Goal: Task Accomplishment & Management: Complete application form

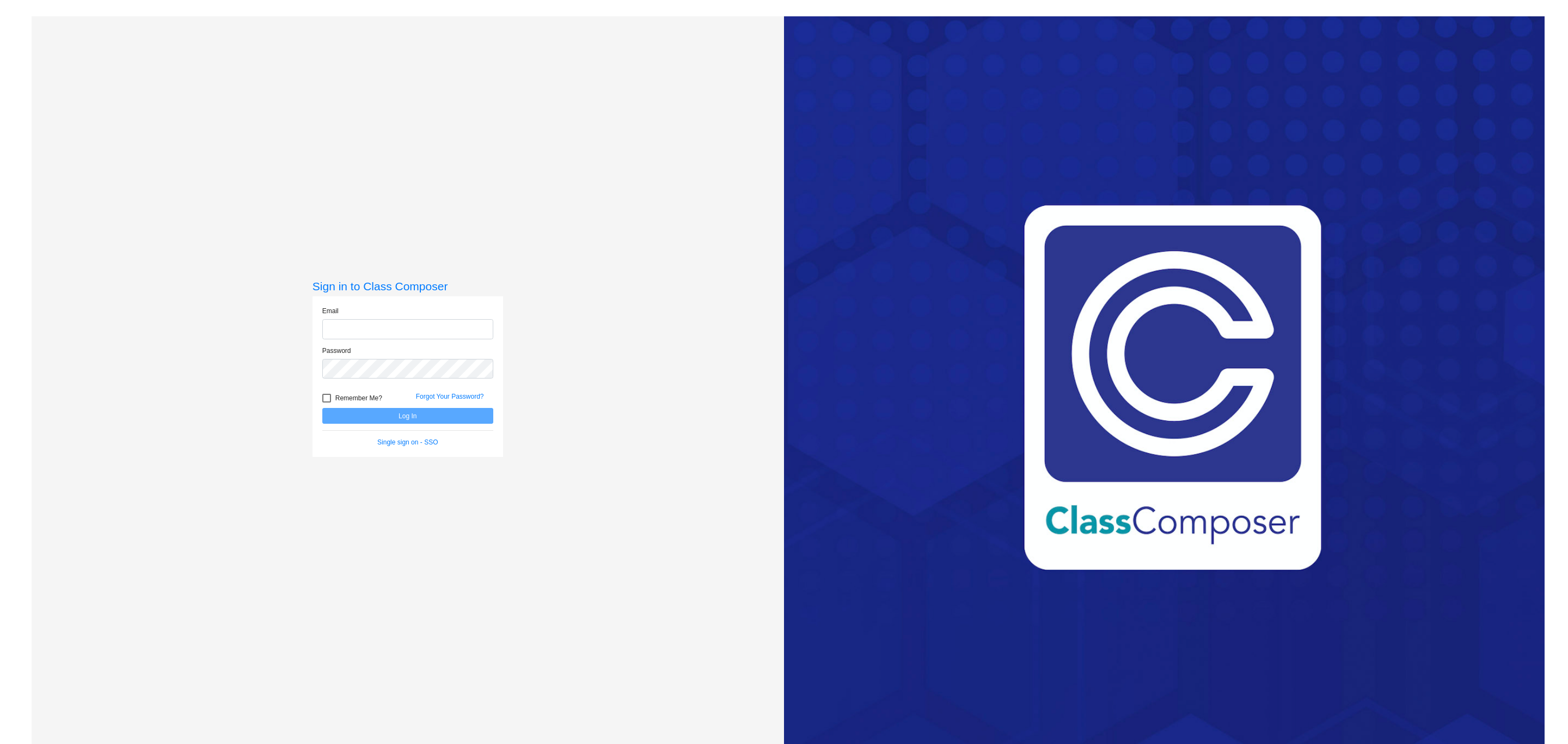
type input "[PERSON_NAME][EMAIL_ADDRESS][DOMAIN_NAME]"
click at [410, 417] on button "Log In" at bounding box center [408, 416] width 171 height 16
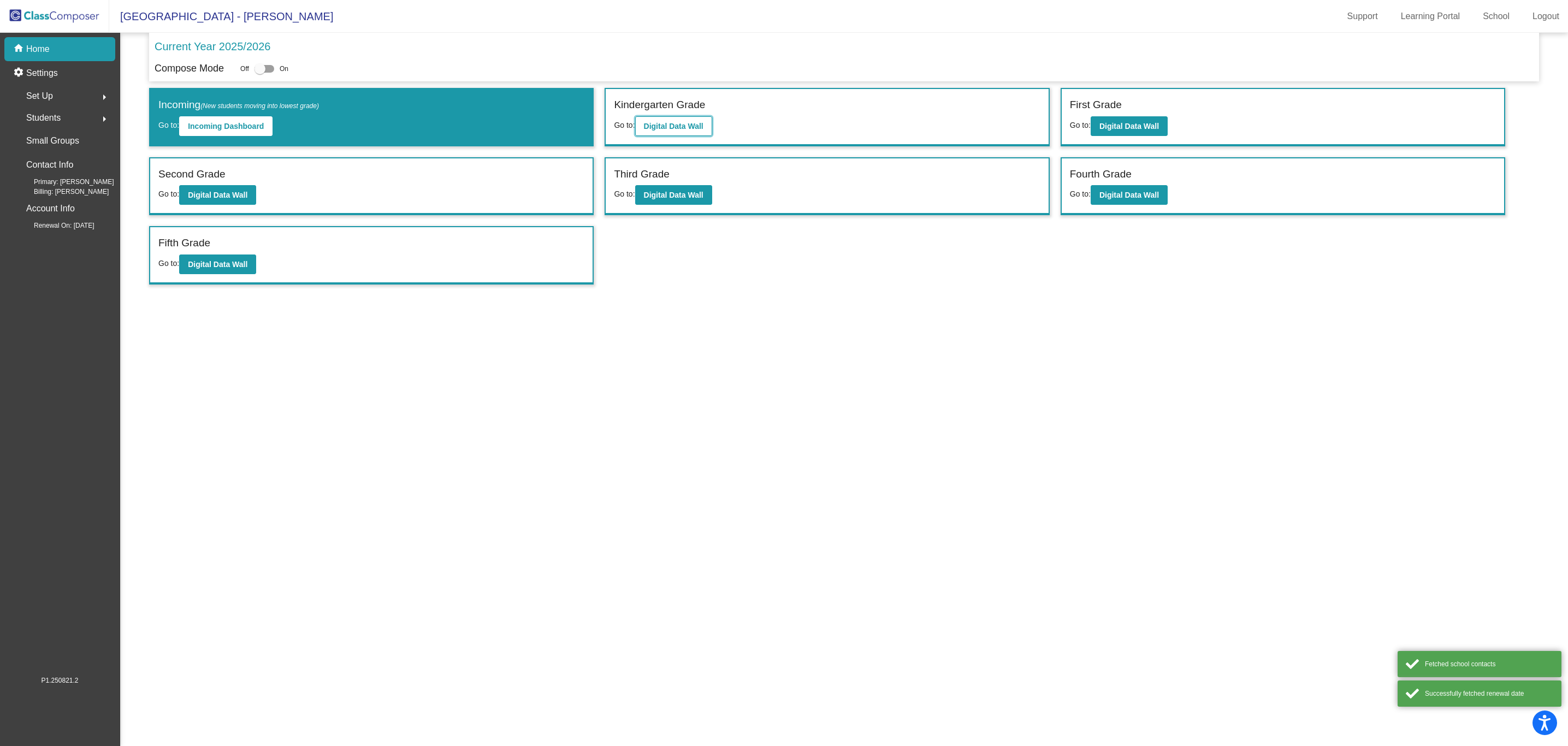
click at [675, 123] on b "Digital Data Wall" at bounding box center [673, 126] width 59 height 9
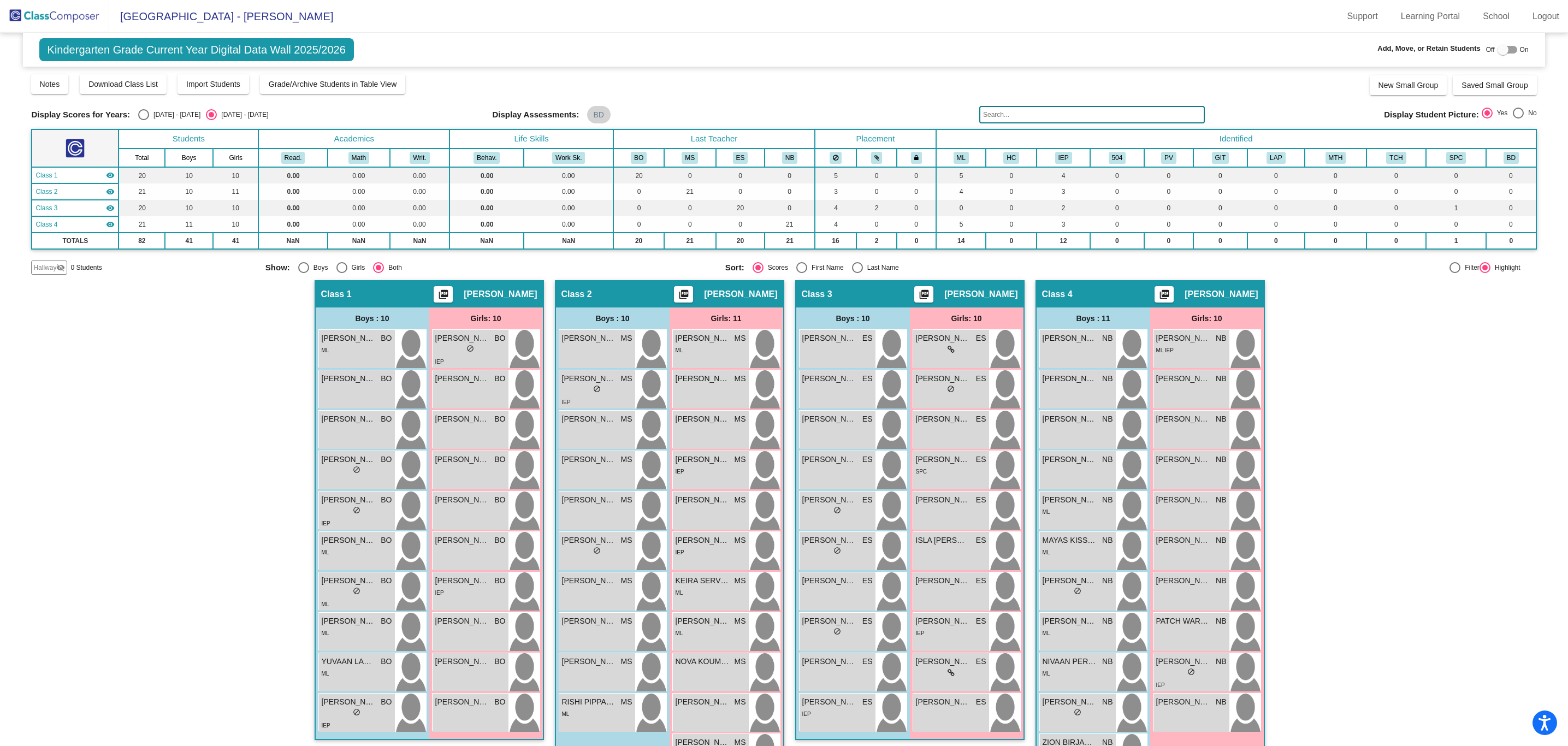
click at [144, 113] on div "Select an option" at bounding box center [143, 115] width 11 height 11
click at [143, 120] on input "[DATE] - [DATE]" at bounding box center [143, 120] width 1 height 1
radio input "true"
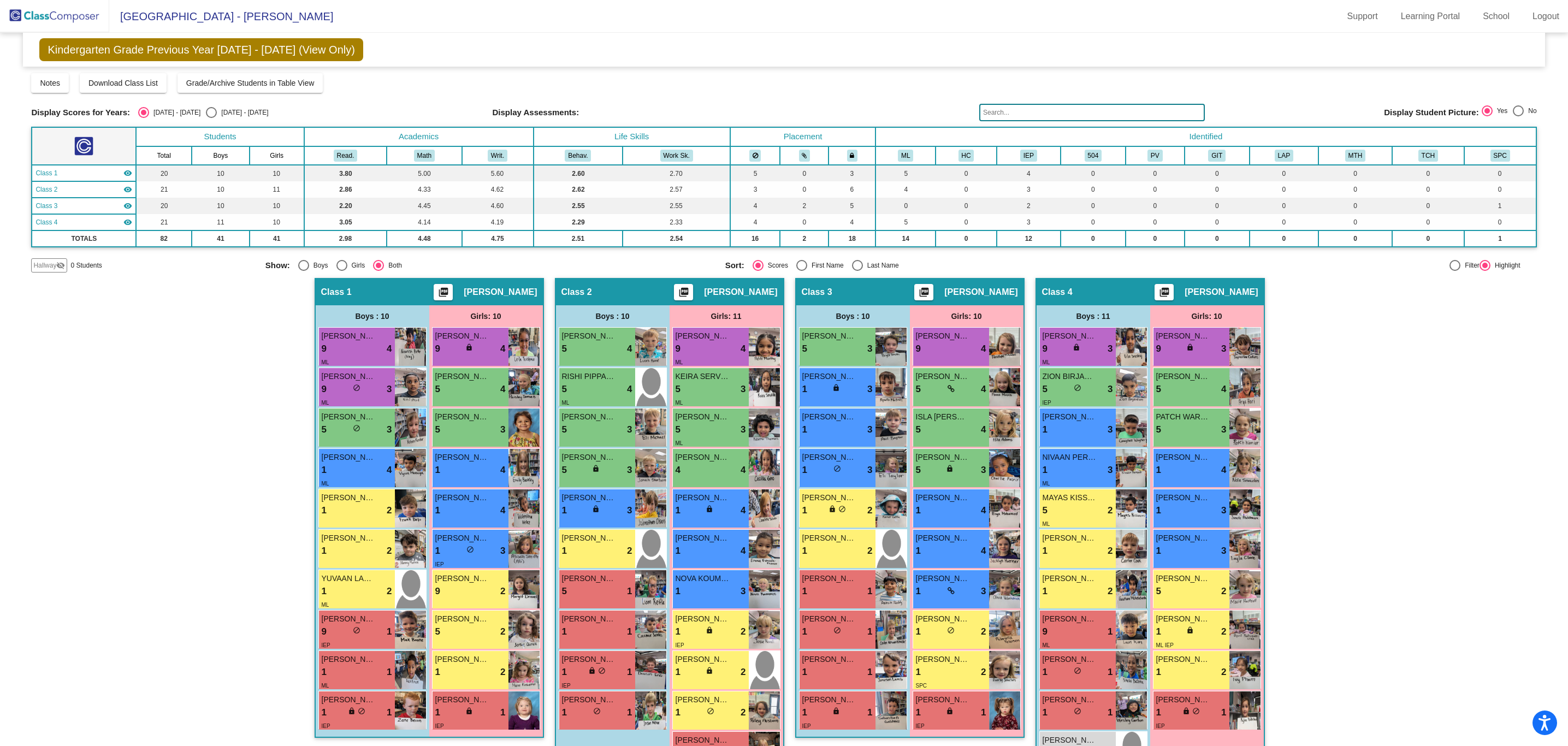
click at [38, 12] on img at bounding box center [54, 16] width 109 height 32
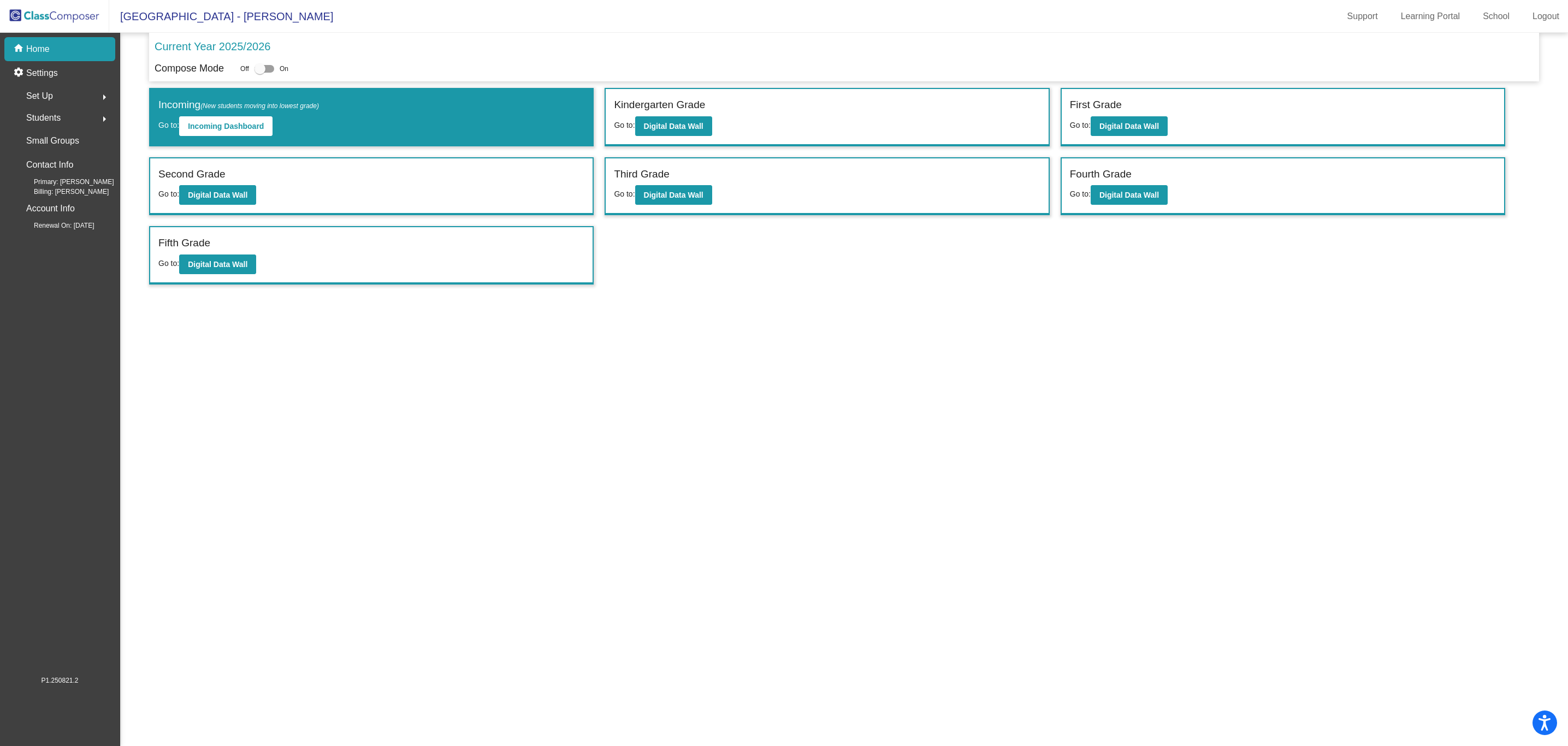
click at [69, 96] on div "Set Up arrow_right" at bounding box center [63, 96] width 104 height 22
click at [46, 169] on p "Users" at bounding box center [38, 167] width 21 height 13
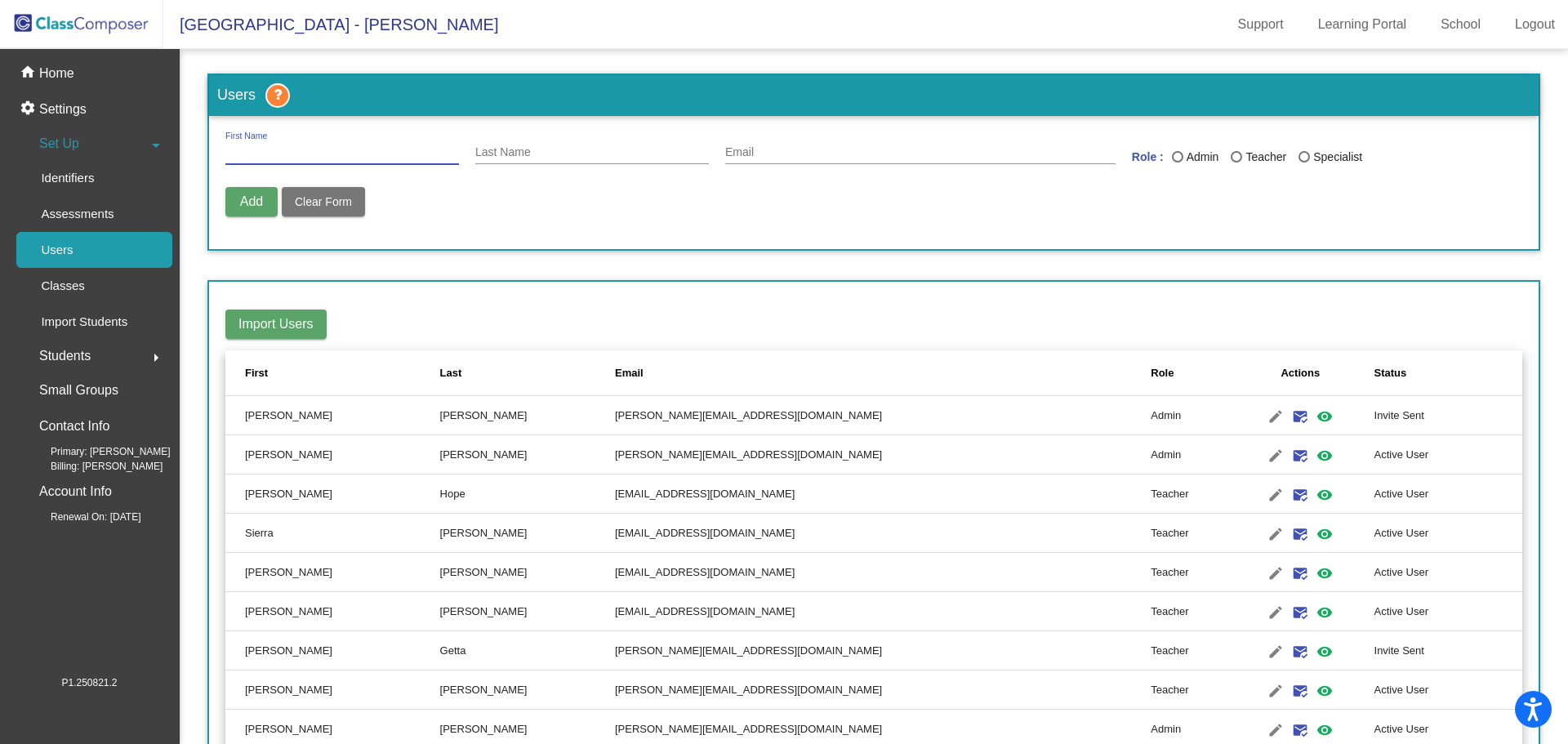
click at [383, 152] on input "First Name" at bounding box center [342, 152] width 234 height 13
type input "[PERSON_NAME]"
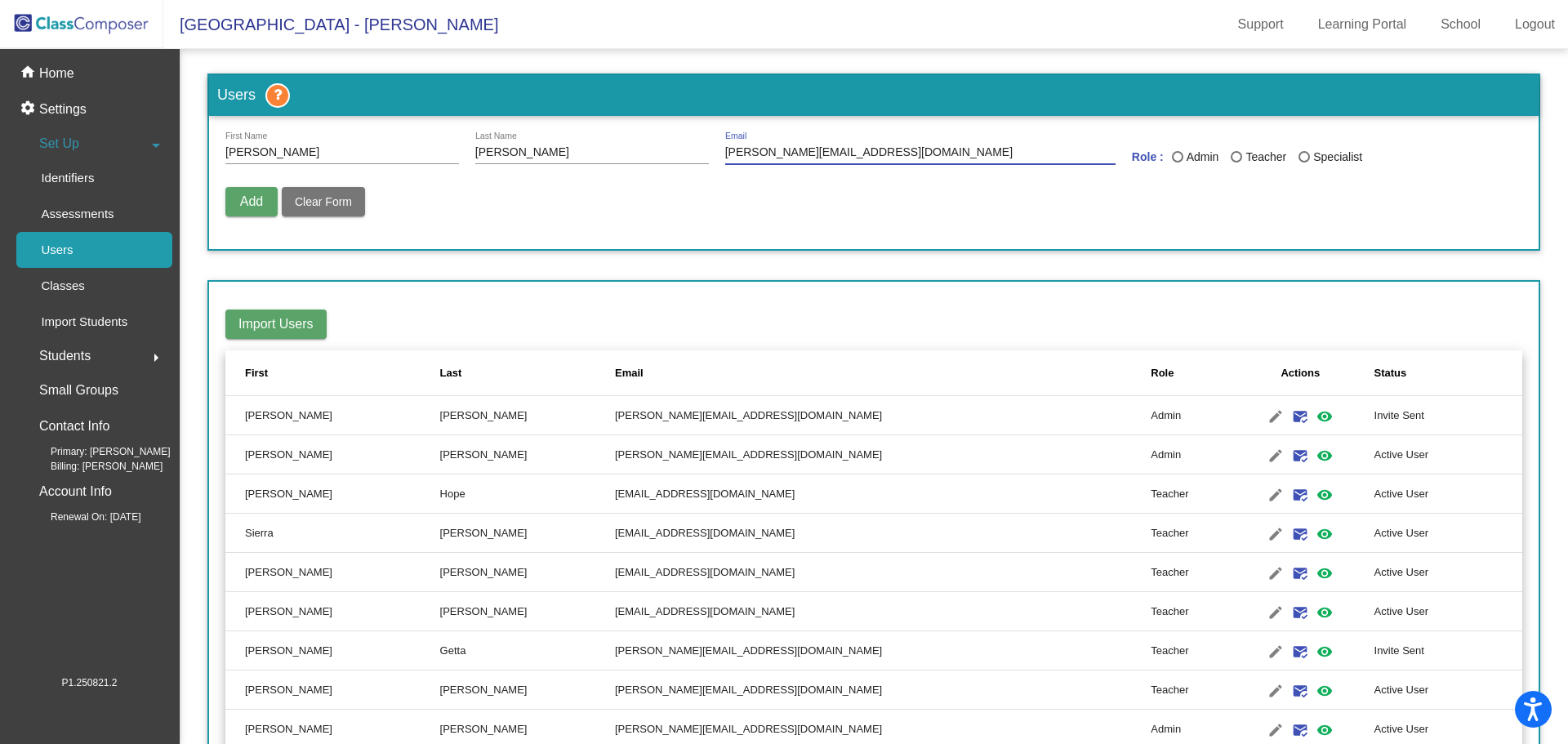
type input "[PERSON_NAME][EMAIL_ADDRESS][DOMAIN_NAME]"
click at [1299, 159] on div "Last Name" at bounding box center [1304, 156] width 12 height 12
click at [1304, 162] on input "Specialist" at bounding box center [1304, 162] width 1 height 1
radio input "true"
click at [250, 202] on span "Add" at bounding box center [251, 201] width 23 height 14
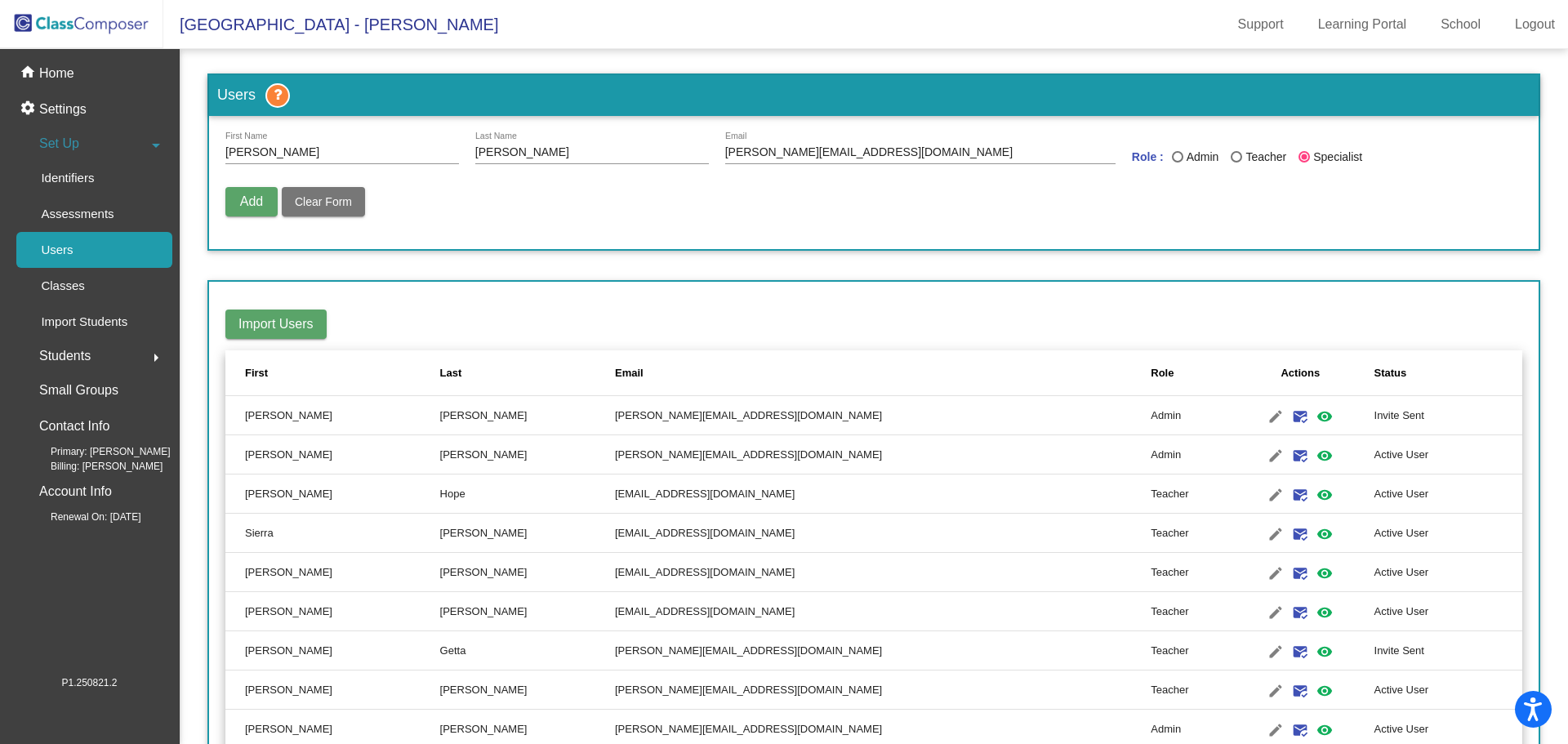
radio input "false"
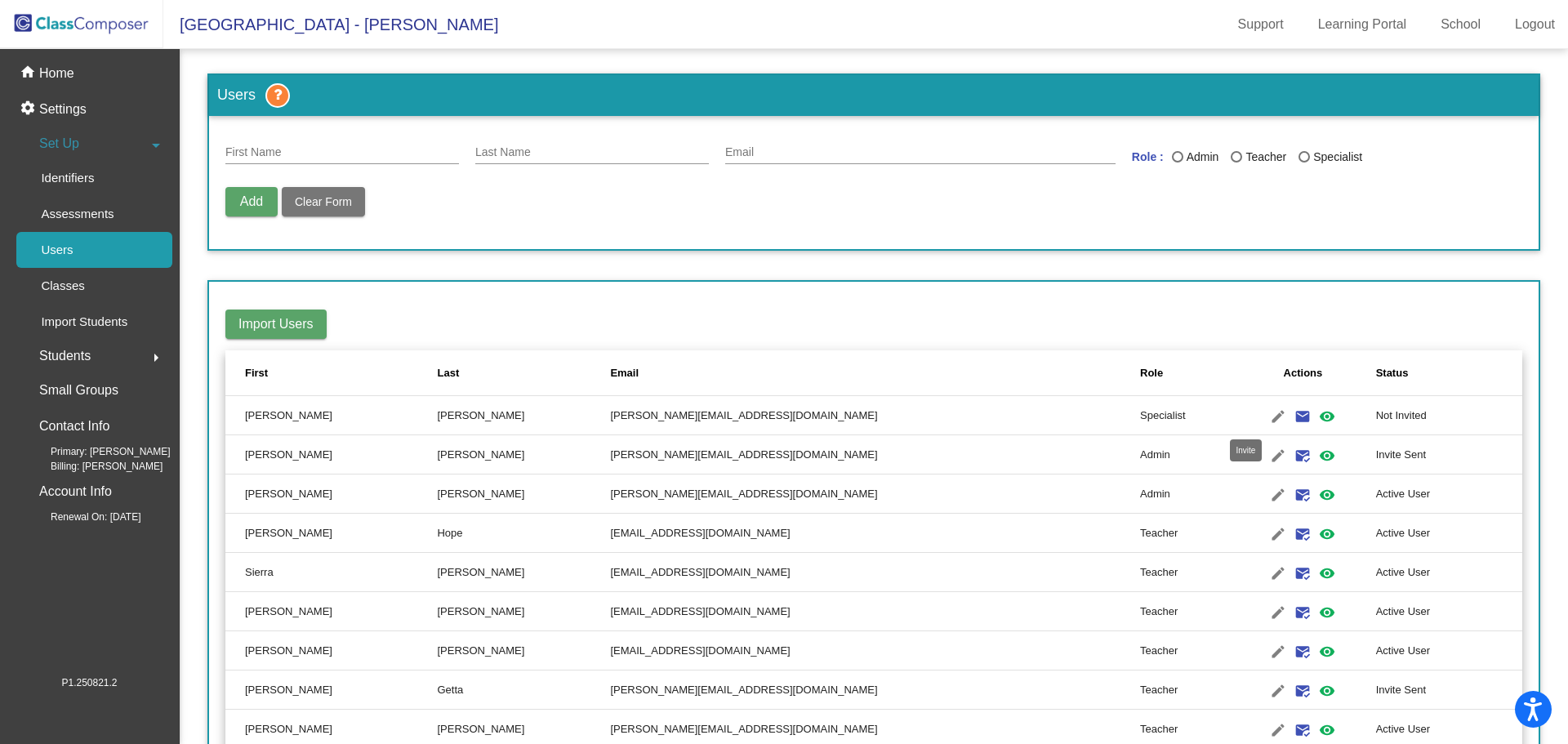
click at [1293, 414] on mat-icon "email" at bounding box center [1302, 415] width 19 height 19
click at [1318, 416] on mat-icon "visibility" at bounding box center [1327, 415] width 19 height 19
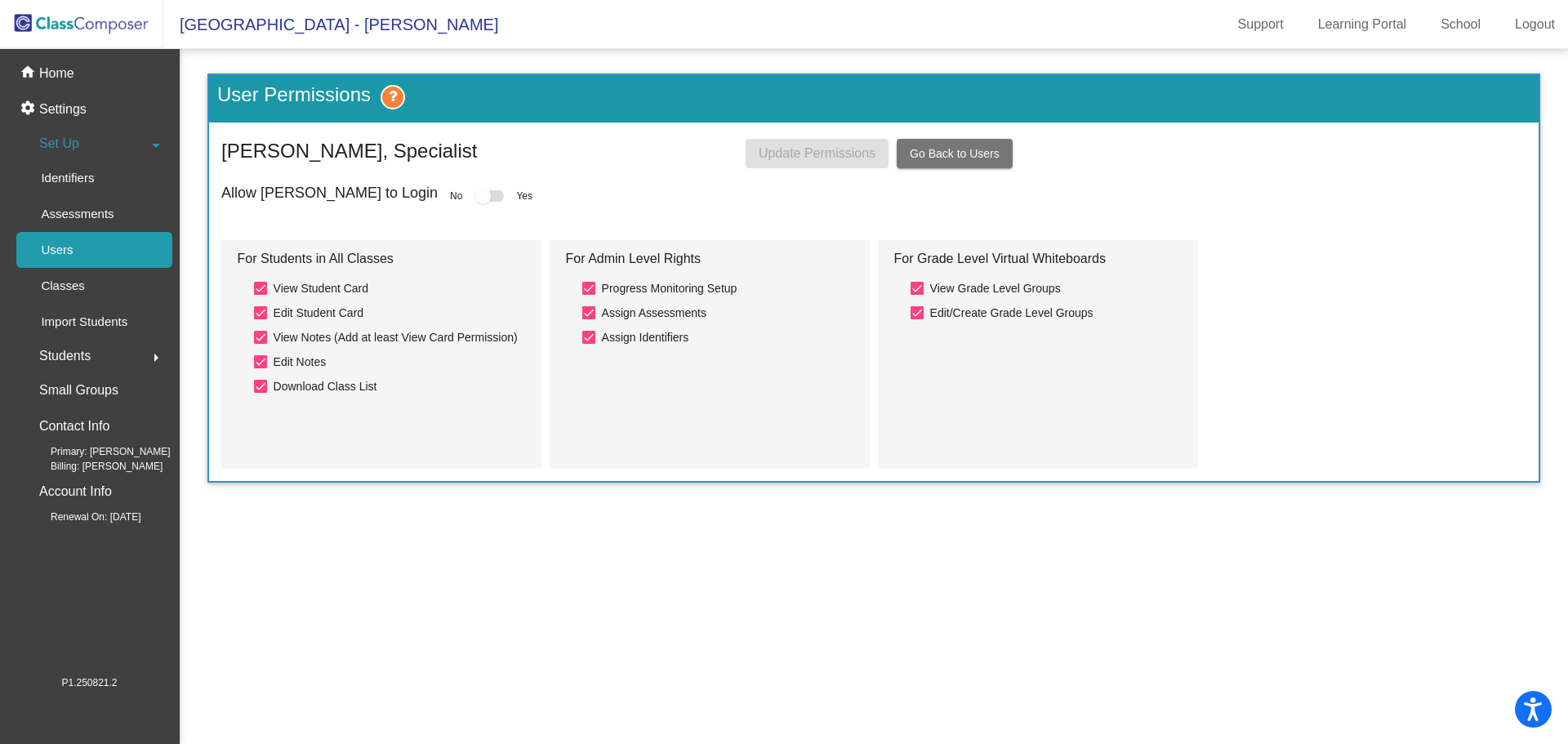
click at [475, 194] on div at bounding box center [483, 196] width 16 height 16
click at [475, 197] on div at bounding box center [483, 196] width 16 height 16
click at [994, 529] on mat-sidenav-content "User Permissions [PERSON_NAME], Specialist Update Permissions Go Back to Users …" at bounding box center [874, 396] width 1389 height 695
click at [972, 156] on span "Go Back to Users" at bounding box center [954, 153] width 89 height 13
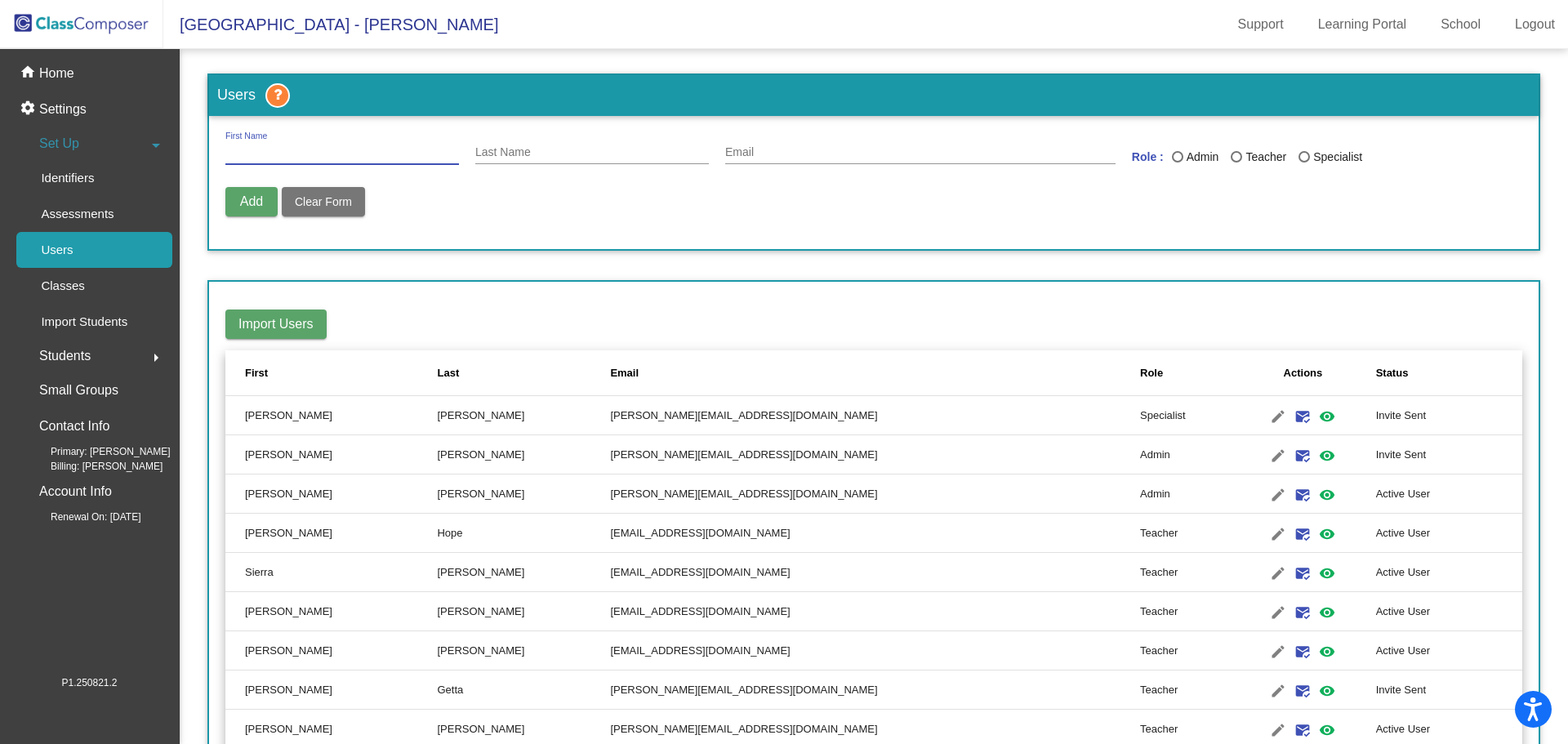
click at [330, 151] on input "First Name" at bounding box center [342, 152] width 234 height 13
type input "g"
type input "Gabby"
type input "[PERSON_NAME]"
paste input "[PERSON_NAME][EMAIL_ADDRESS][DOMAIN_NAME]"
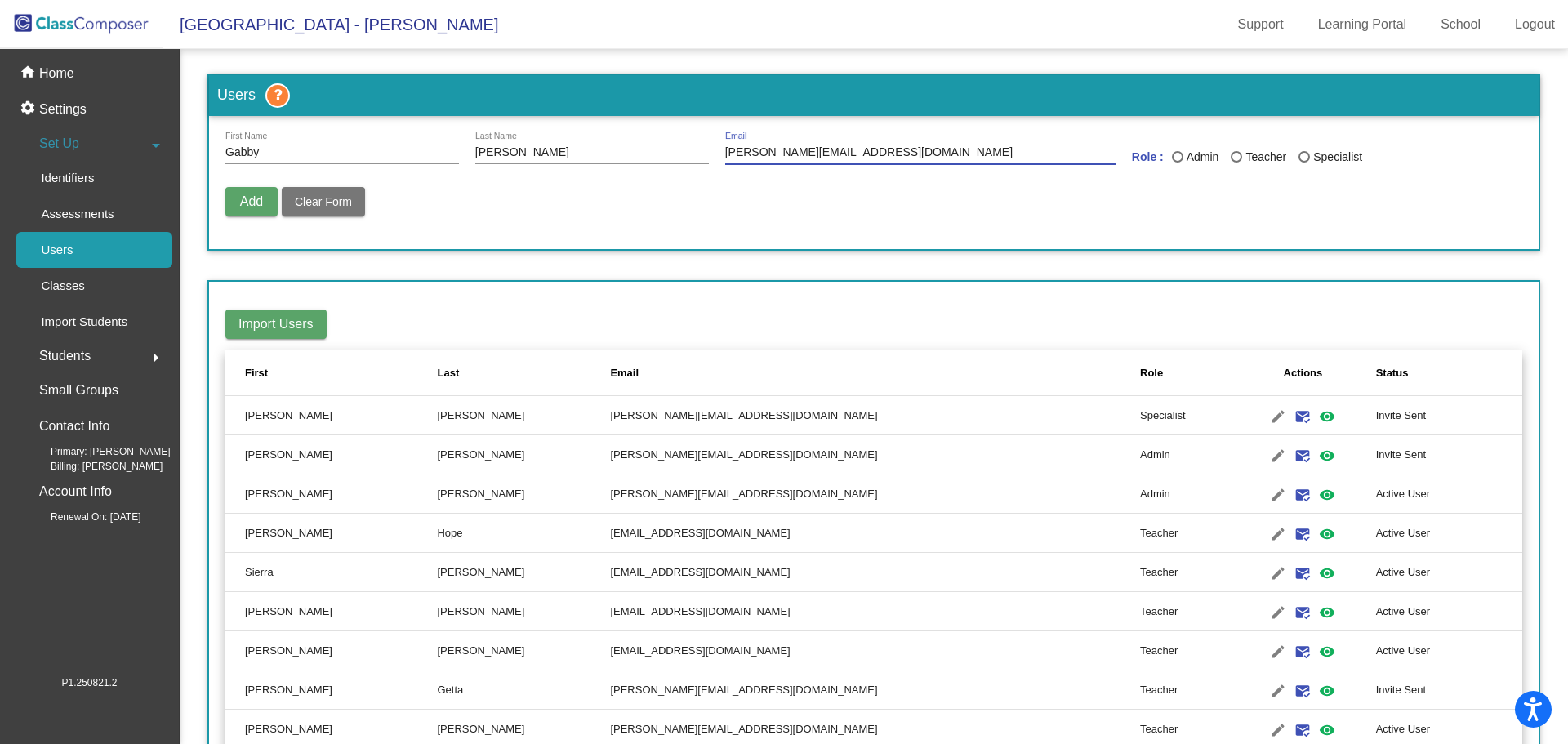
type input "[PERSON_NAME][EMAIL_ADDRESS][DOMAIN_NAME]"
click at [543, 152] on input "[PERSON_NAME]" at bounding box center [593, 152] width 234 height 13
type input "[PERSON_NAME]"
click at [1304, 157] on div "Last Name" at bounding box center [1304, 157] width 0 height 0
click at [1304, 162] on input "Specialist" at bounding box center [1304, 162] width 1 height 1
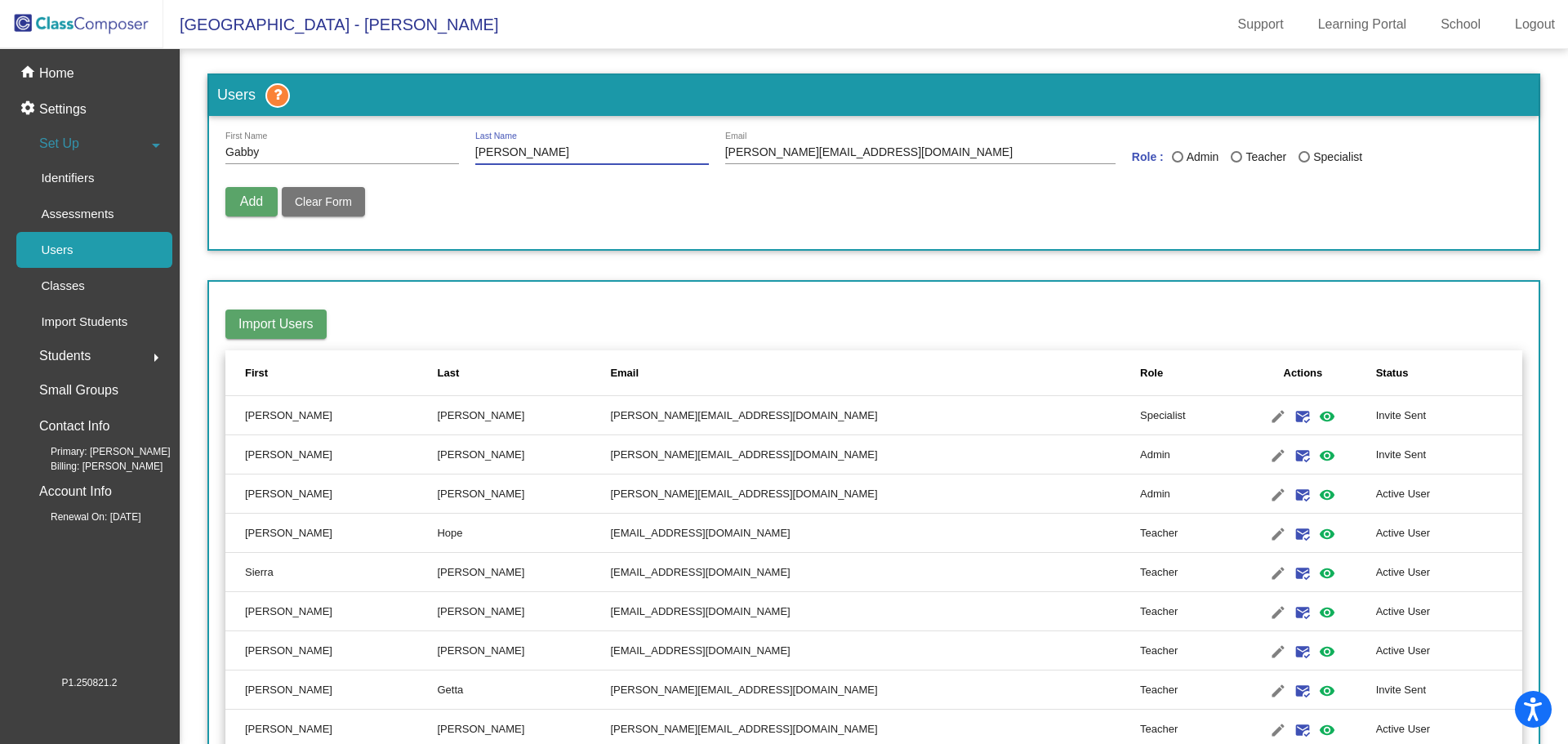
radio input "true"
click at [246, 203] on span "Add" at bounding box center [251, 201] width 23 height 14
radio input "false"
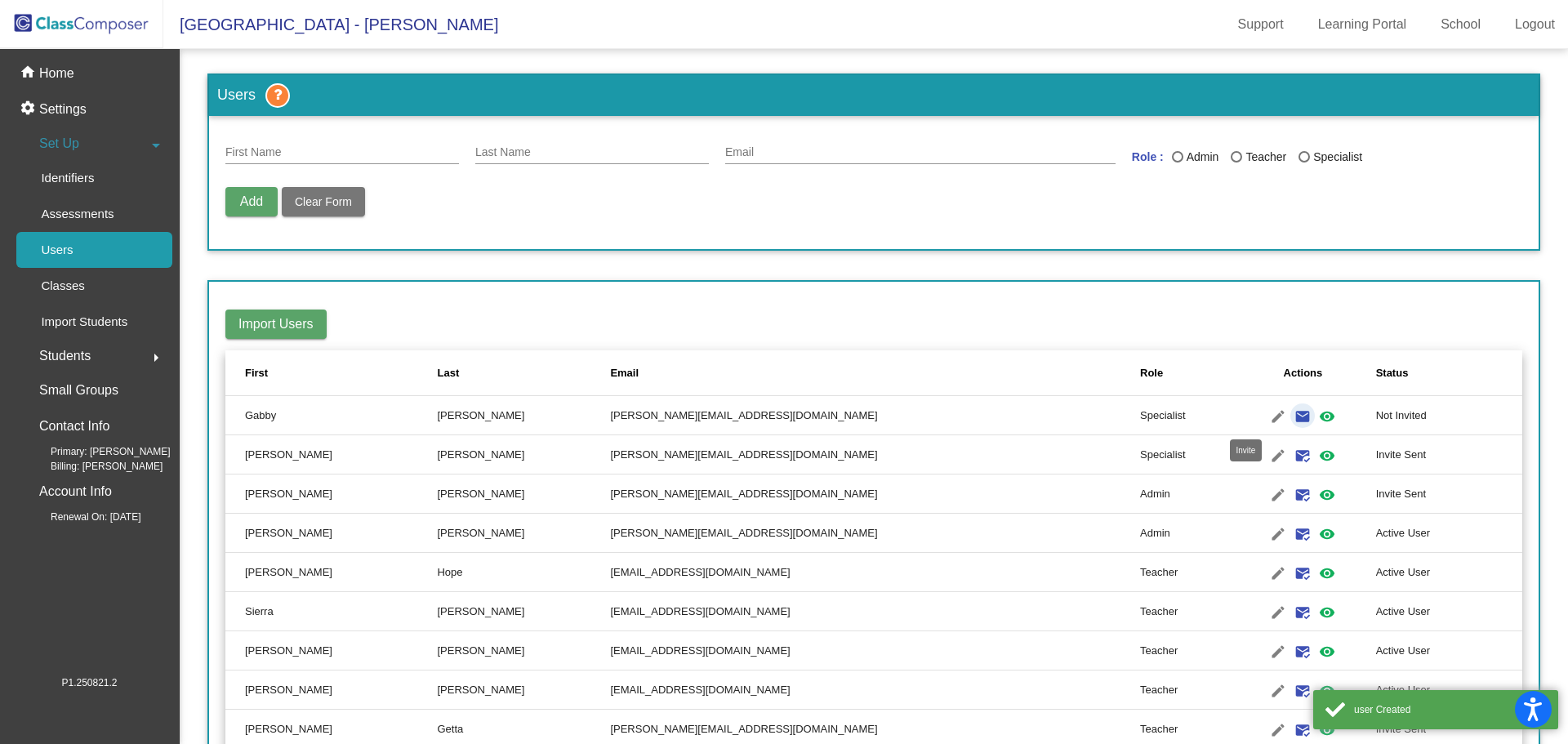
click at [1293, 416] on mat-icon "email" at bounding box center [1302, 415] width 19 height 19
